Goal: Find specific fact: Find specific fact

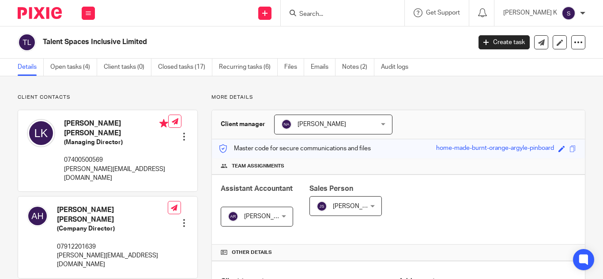
click at [566, 169] on h4 "Team assignments" at bounding box center [398, 166] width 355 height 7
click at [569, 152] on span at bounding box center [572, 149] width 7 height 7
click at [363, 15] on input "Search" at bounding box center [337, 15] width 79 height 8
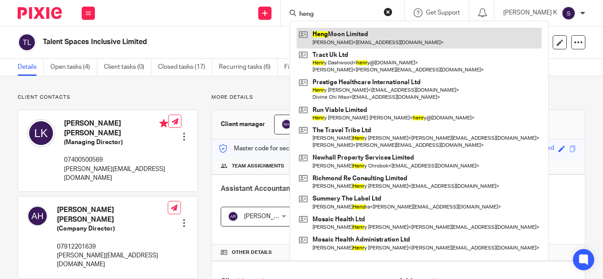
type input "heng"
click at [394, 38] on link at bounding box center [418, 38] width 245 height 20
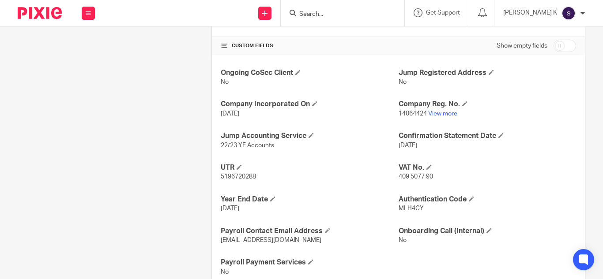
scroll to position [295, 0]
drag, startPoint x: 243, startPoint y: 143, endPoint x: 273, endPoint y: 147, distance: 30.3
click at [273, 147] on p "22/23 YE Accounts" at bounding box center [309, 145] width 177 height 9
click at [297, 159] on div "Ongoing CoSec Client No Jump Registered Address No Company Incorporated On 23 A…" at bounding box center [398, 172] width 373 height 235
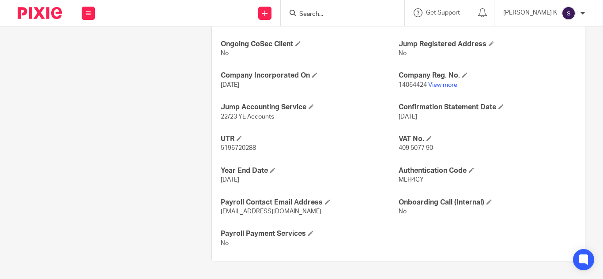
click at [392, 149] on p "5196720288" at bounding box center [309, 148] width 177 height 9
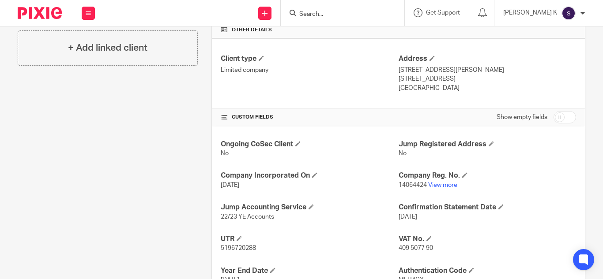
scroll to position [260, 0]
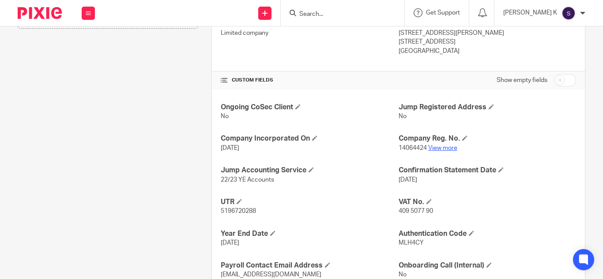
click at [441, 147] on link "View more" at bounding box center [442, 148] width 29 height 6
click at [382, 179] on p "22/23 YE Accounts" at bounding box center [309, 180] width 177 height 9
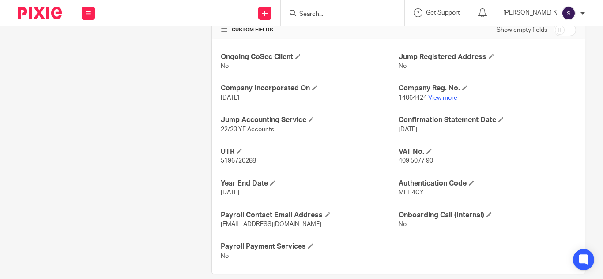
scroll to position [323, 0]
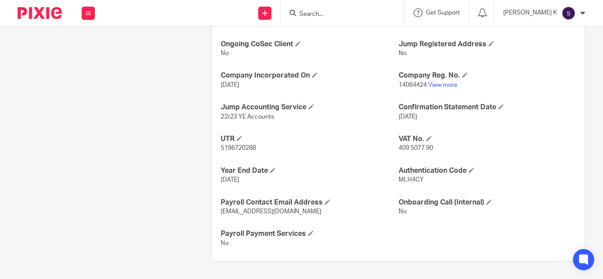
click at [401, 146] on span "409 5077 90" at bounding box center [415, 148] width 34 height 6
click at [398, 147] on span "409 5077 90" at bounding box center [415, 148] width 34 height 6
drag, startPoint x: 394, startPoint y: 147, endPoint x: 434, endPoint y: 150, distance: 39.8
click at [434, 150] on p "409 5077 90" at bounding box center [486, 148] width 177 height 9
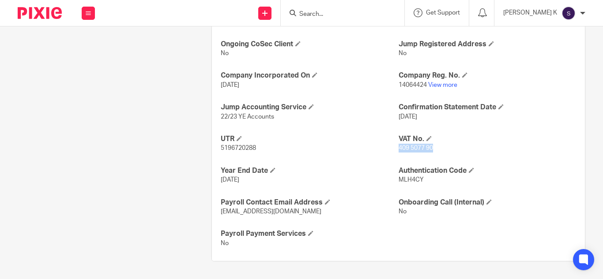
copy span "409 5077 90"
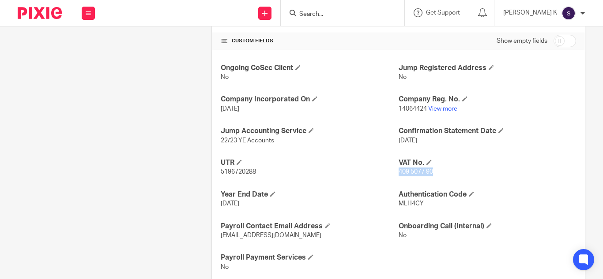
scroll to position [300, 0]
click at [481, 173] on p "409 5077 90" at bounding box center [486, 171] width 177 height 9
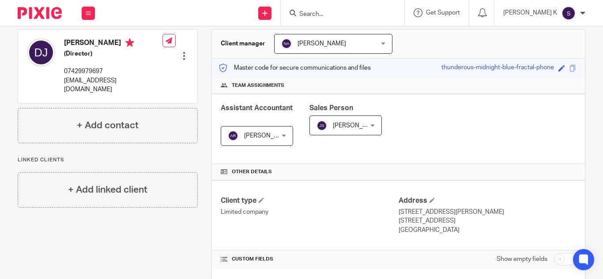
scroll to position [64, 0]
